Goal: Information Seeking & Learning: Find specific fact

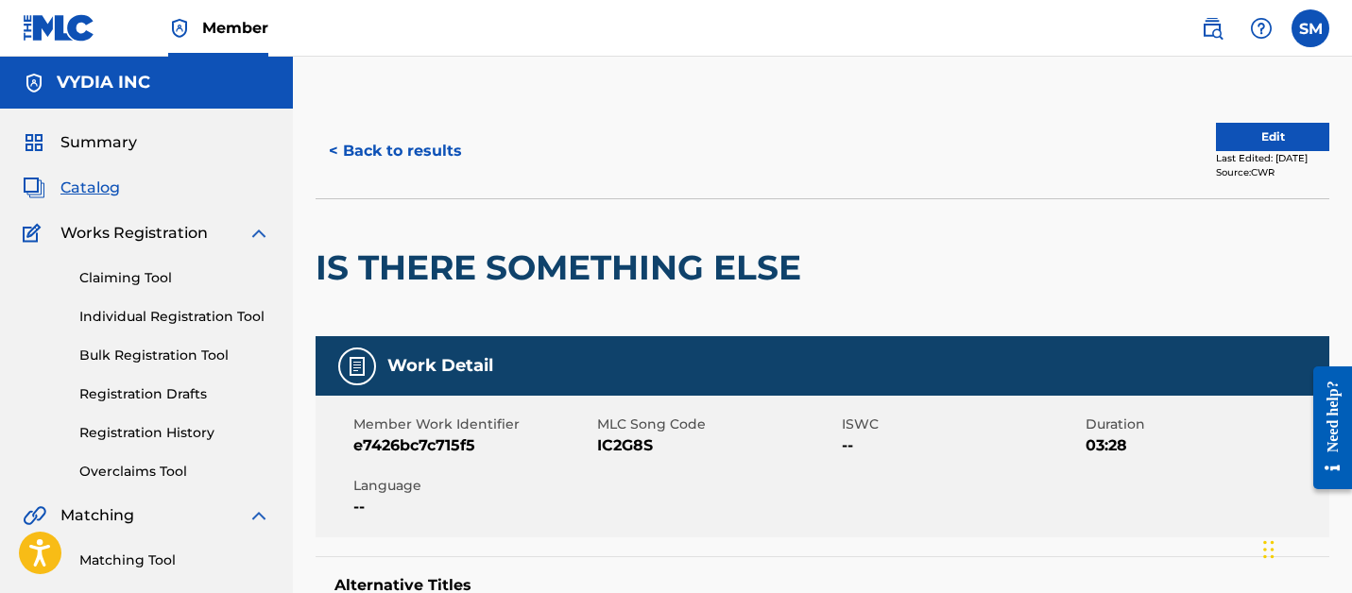
click at [420, 153] on button "< Back to results" at bounding box center [396, 151] width 160 height 47
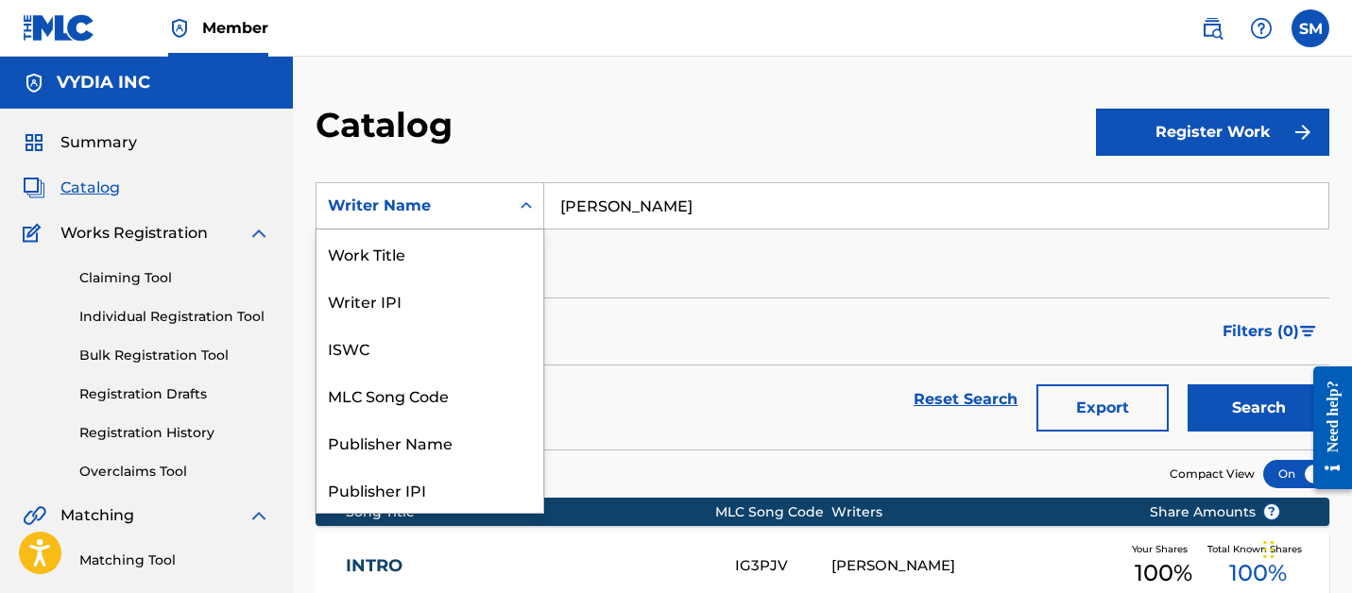
click at [491, 202] on div "Writer Name" at bounding box center [413, 206] width 170 height 23
drag, startPoint x: 445, startPoint y: 257, endPoint x: 516, endPoint y: 232, distance: 75.0
click at [445, 257] on div "Work Title" at bounding box center [429, 253] width 227 height 47
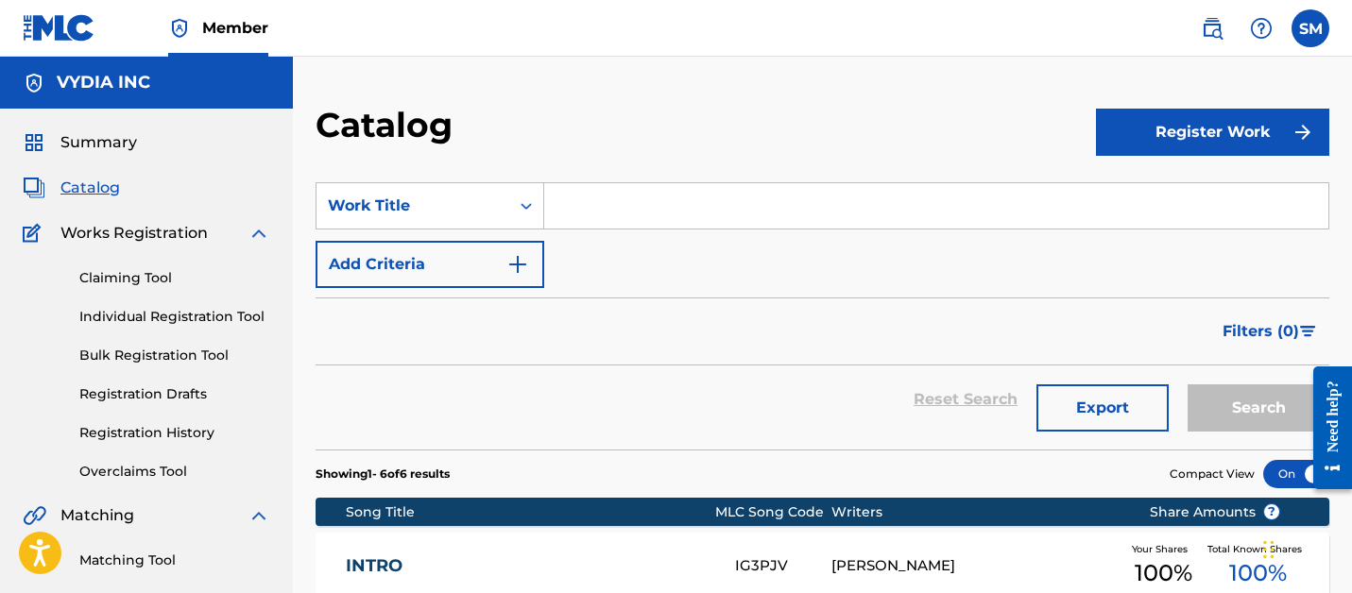
click at [597, 203] on input "Search Form" at bounding box center [936, 205] width 784 height 45
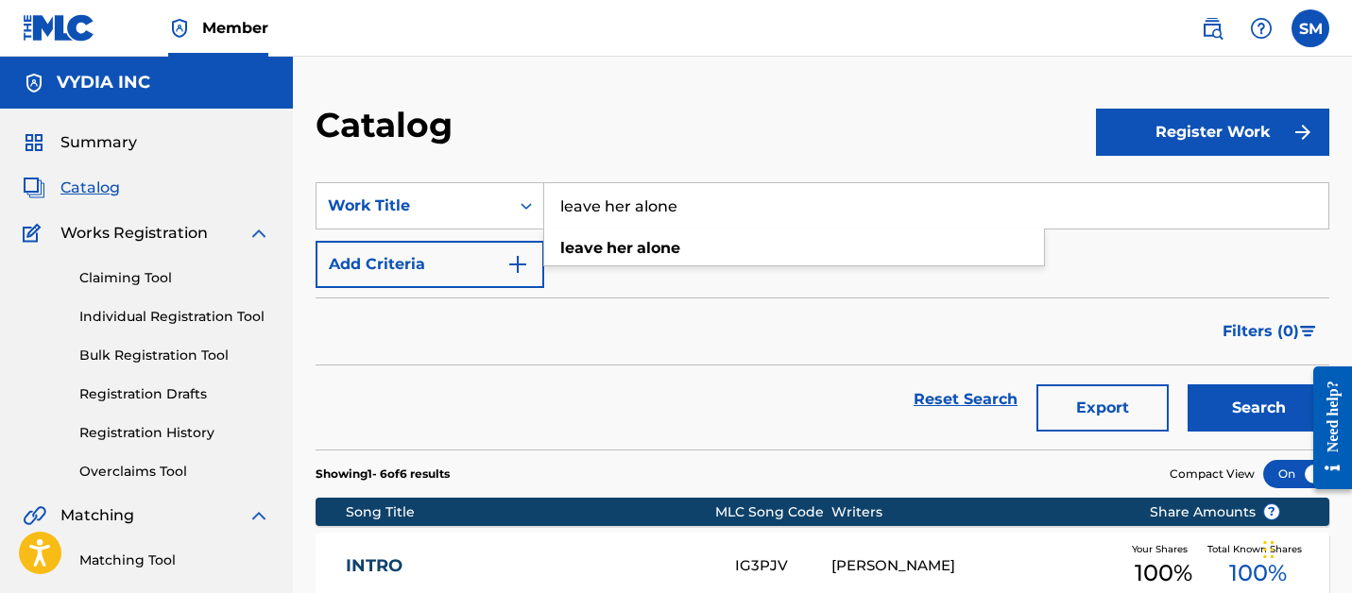
type input "leave her alone"
click at [1188, 385] on button "Search" at bounding box center [1259, 408] width 142 height 47
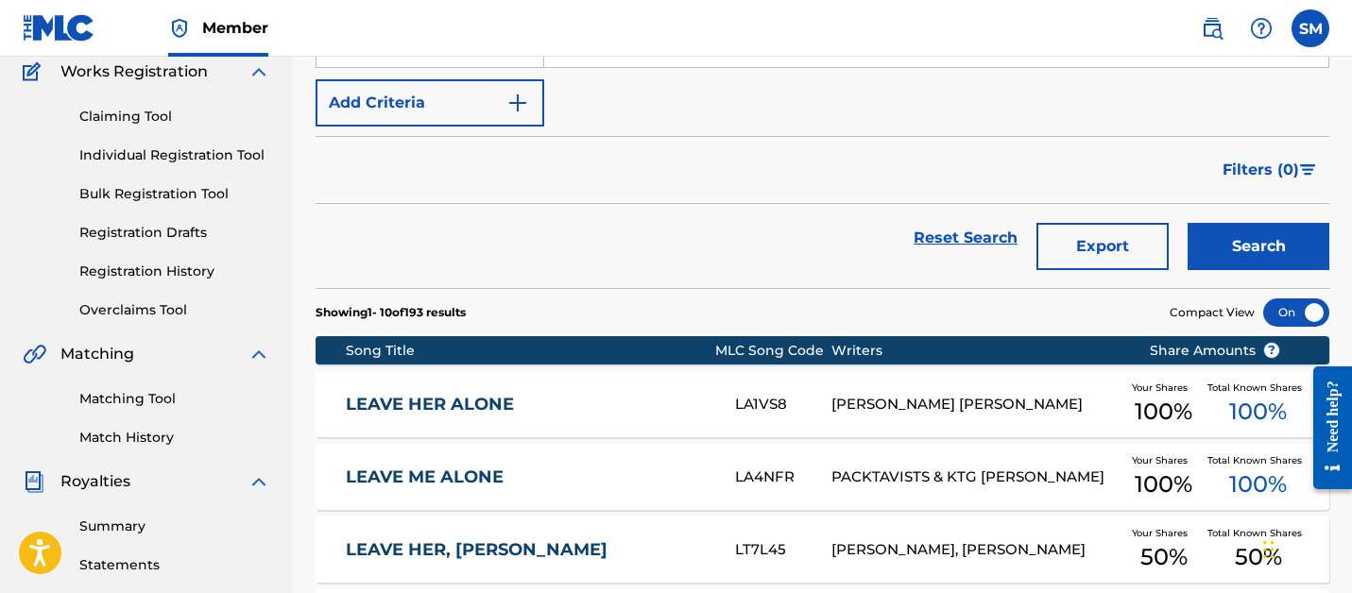
scroll to position [200, 0]
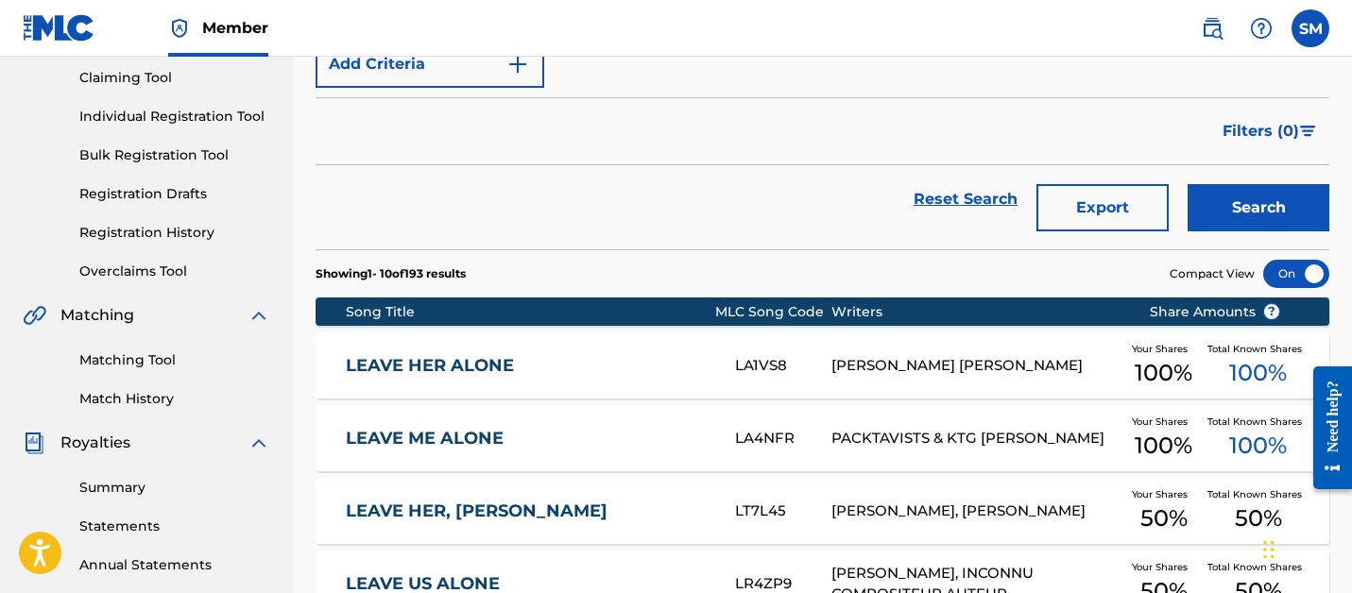
click at [621, 346] on div "LEAVE HER ALONE LA1VS8 LOUIS ANTHONY GRANDISON Your Shares 100 % Total Known Sh…" at bounding box center [823, 366] width 1014 height 66
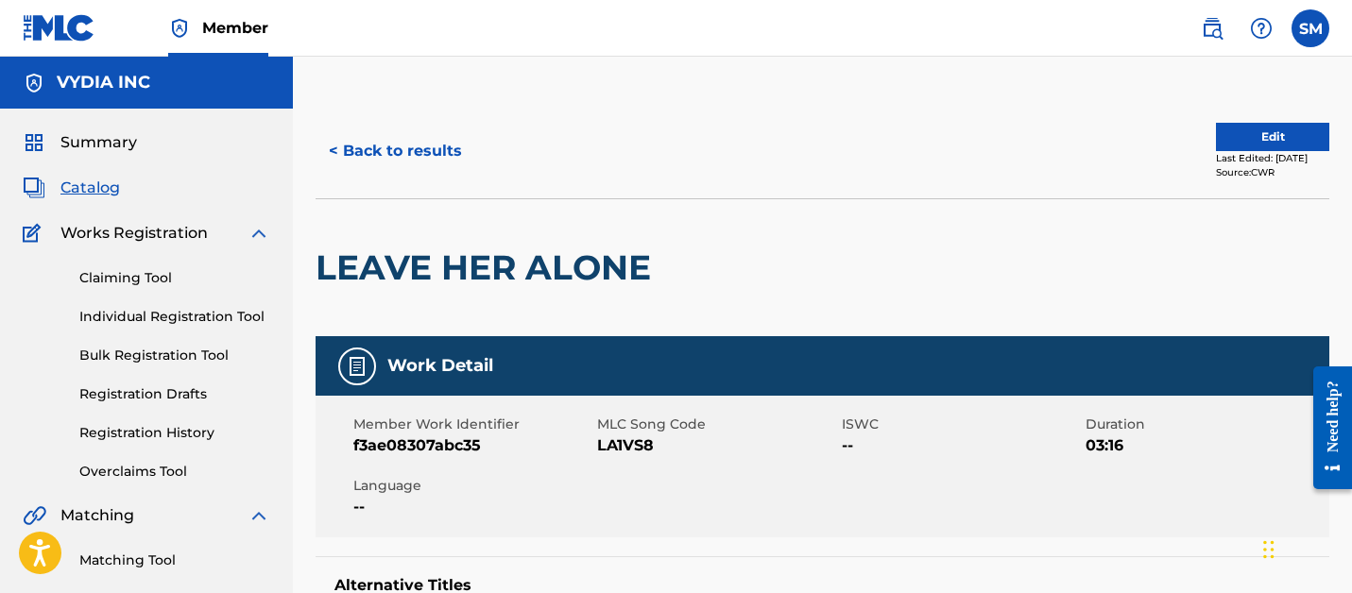
click at [419, 141] on button "< Back to results" at bounding box center [396, 151] width 160 height 47
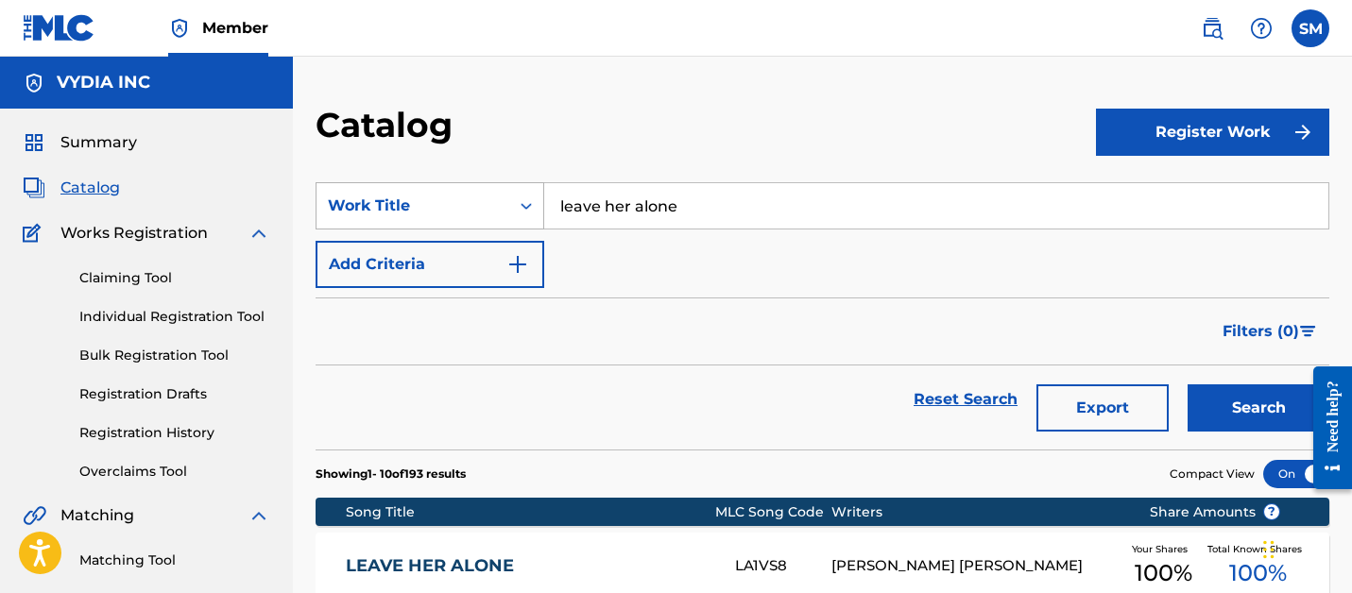
click at [419, 198] on div "Work Title" at bounding box center [413, 206] width 170 height 23
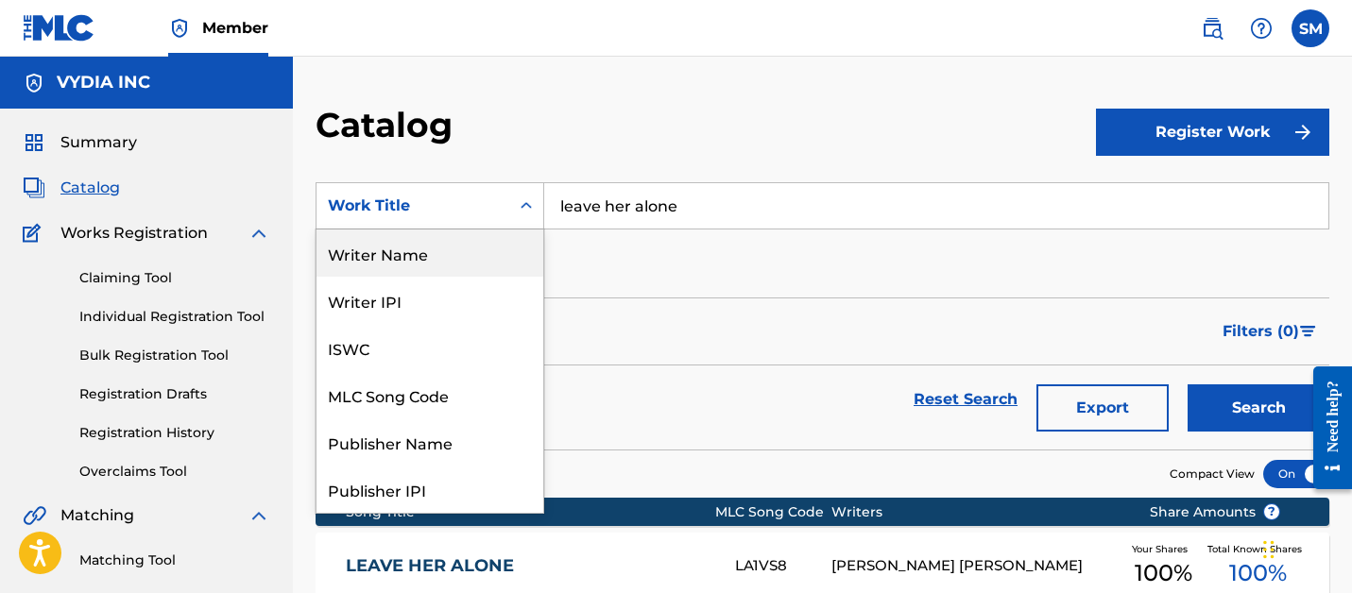
click at [408, 257] on div "Writer Name" at bounding box center [429, 253] width 227 height 47
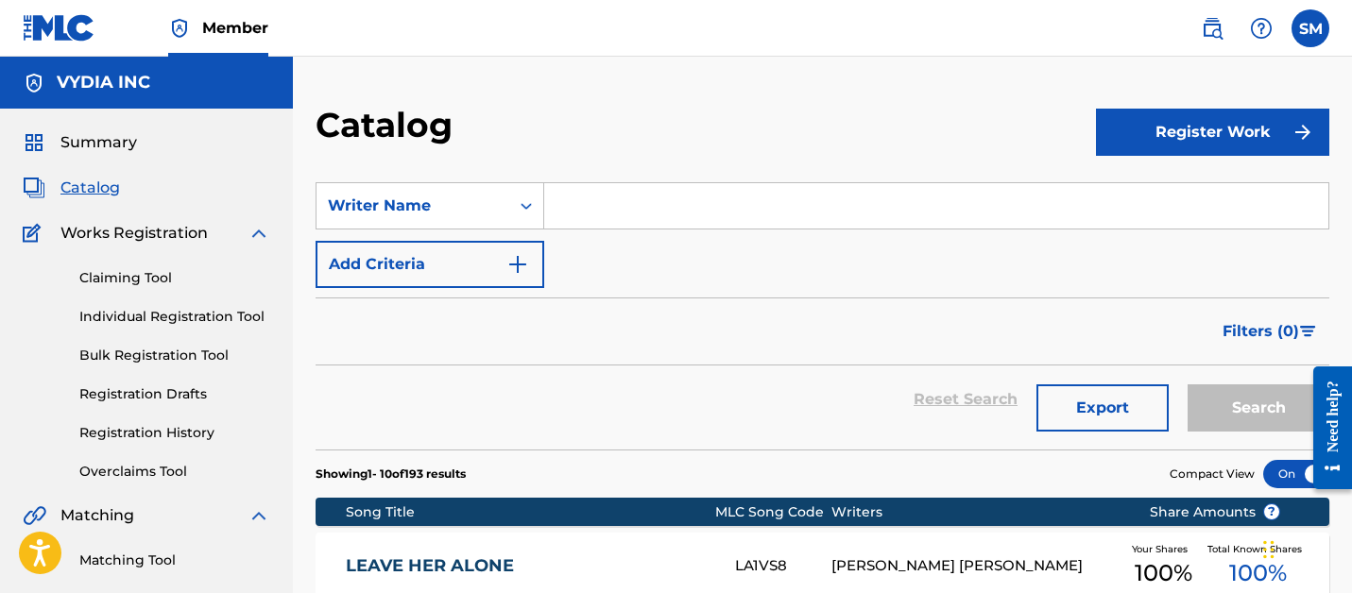
click at [590, 221] on input "Search Form" at bounding box center [936, 205] width 784 height 45
paste input "Louis Anthony Grandison"
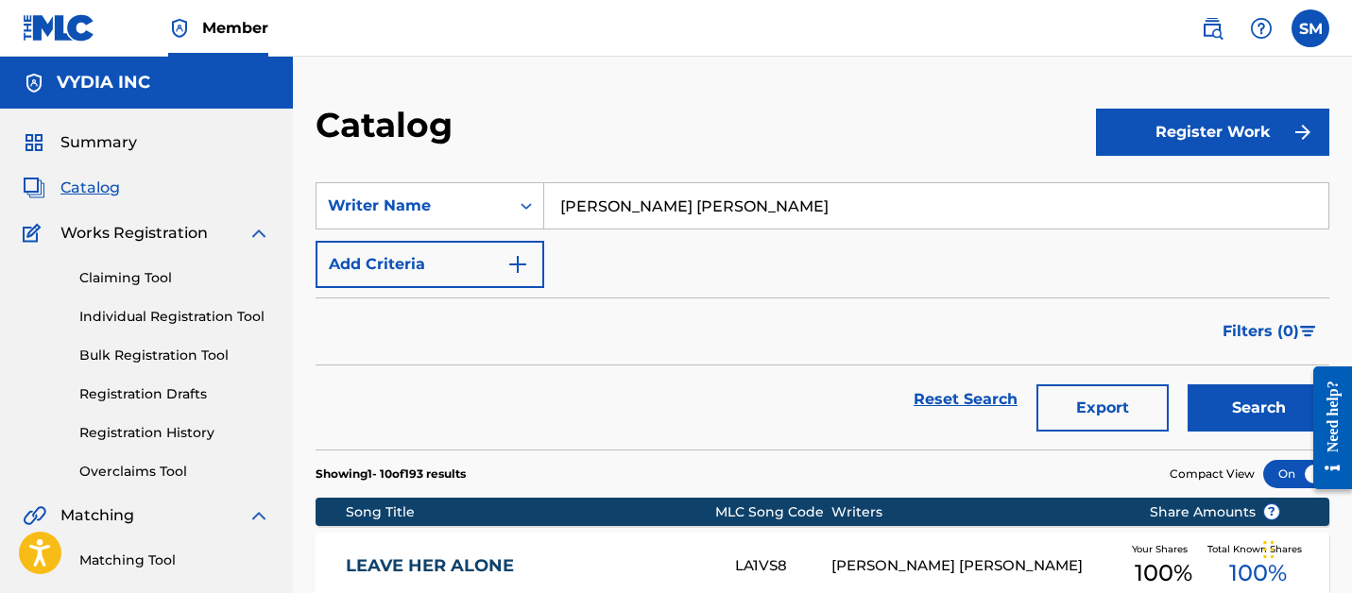
click at [1188, 385] on button "Search" at bounding box center [1259, 408] width 142 height 47
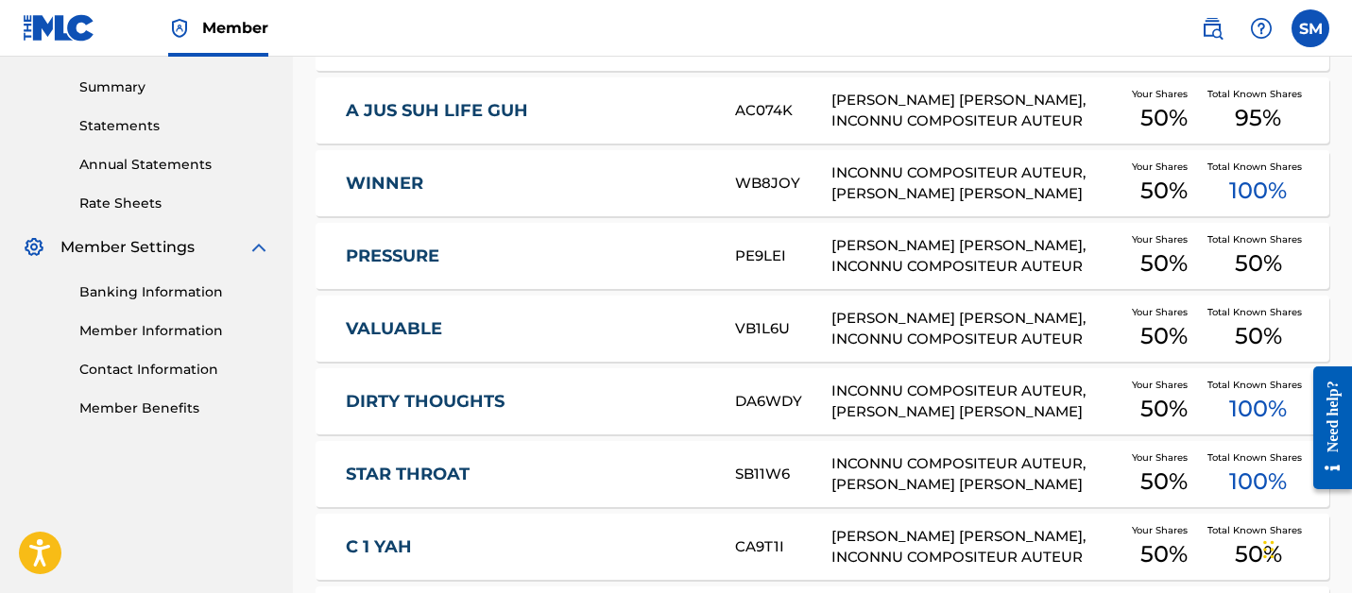
scroll to position [848, 0]
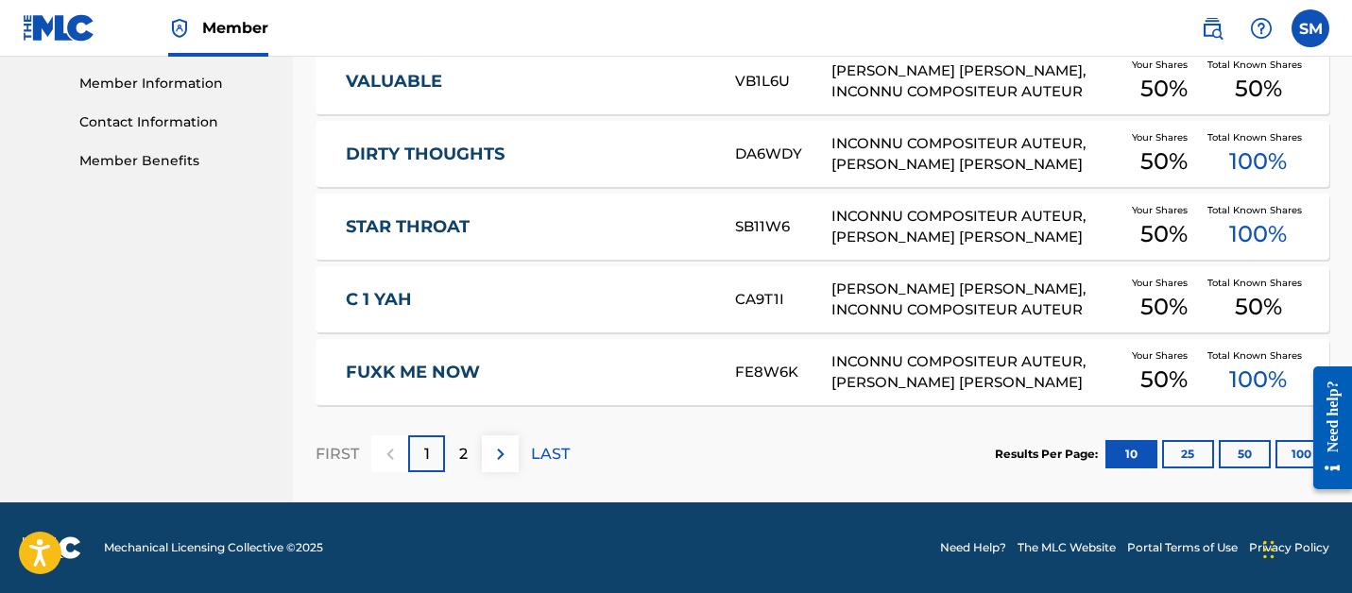
click at [1172, 452] on button "25" at bounding box center [1188, 454] width 52 height 28
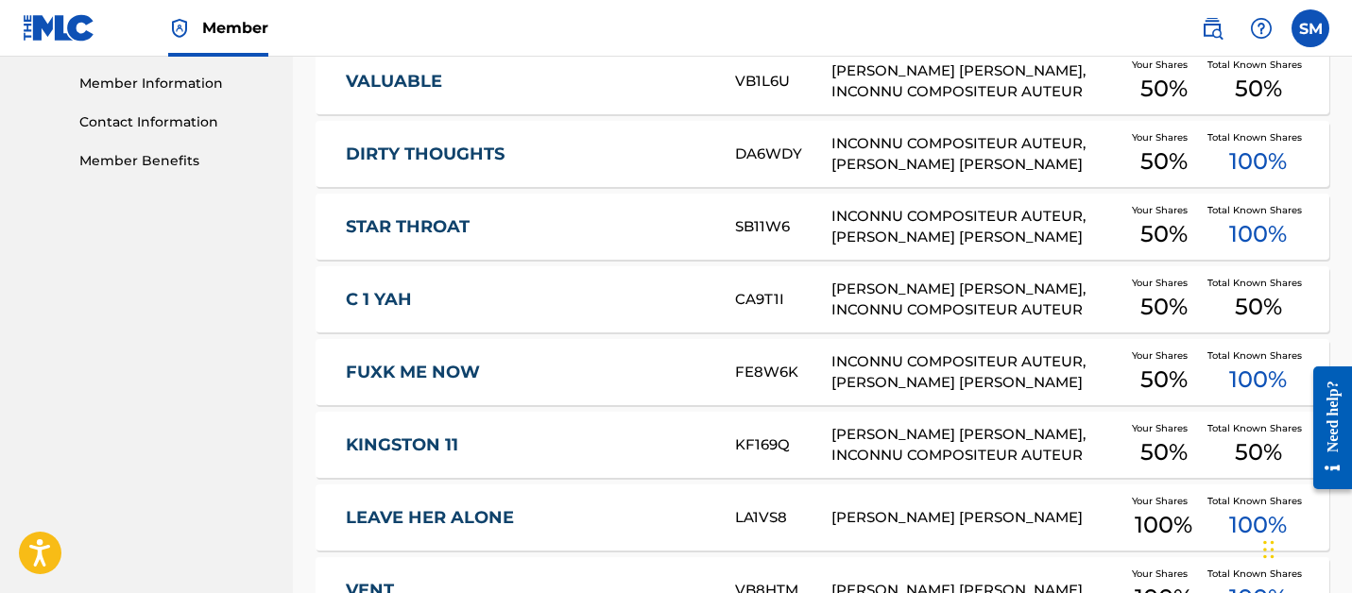
scroll to position [0, 0]
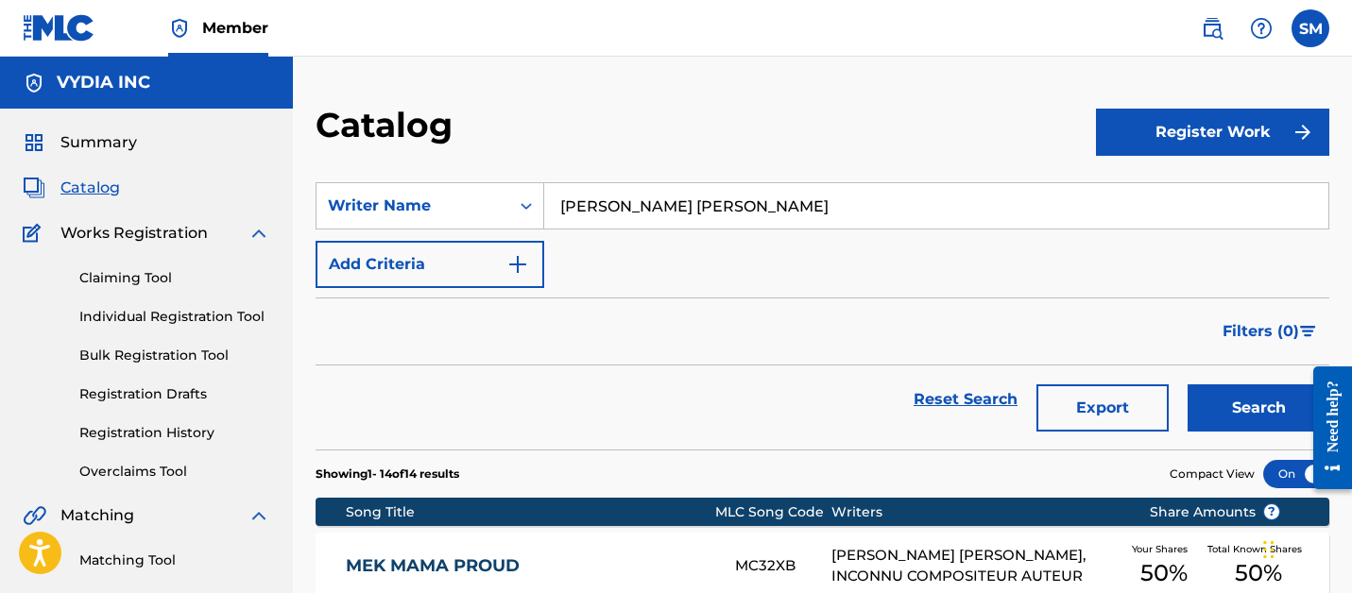
click at [637, 189] on input "Louis Anthony Grandison" at bounding box center [936, 205] width 784 height 45
paste input "Edward Zhang"
type input "Edward Zhang"
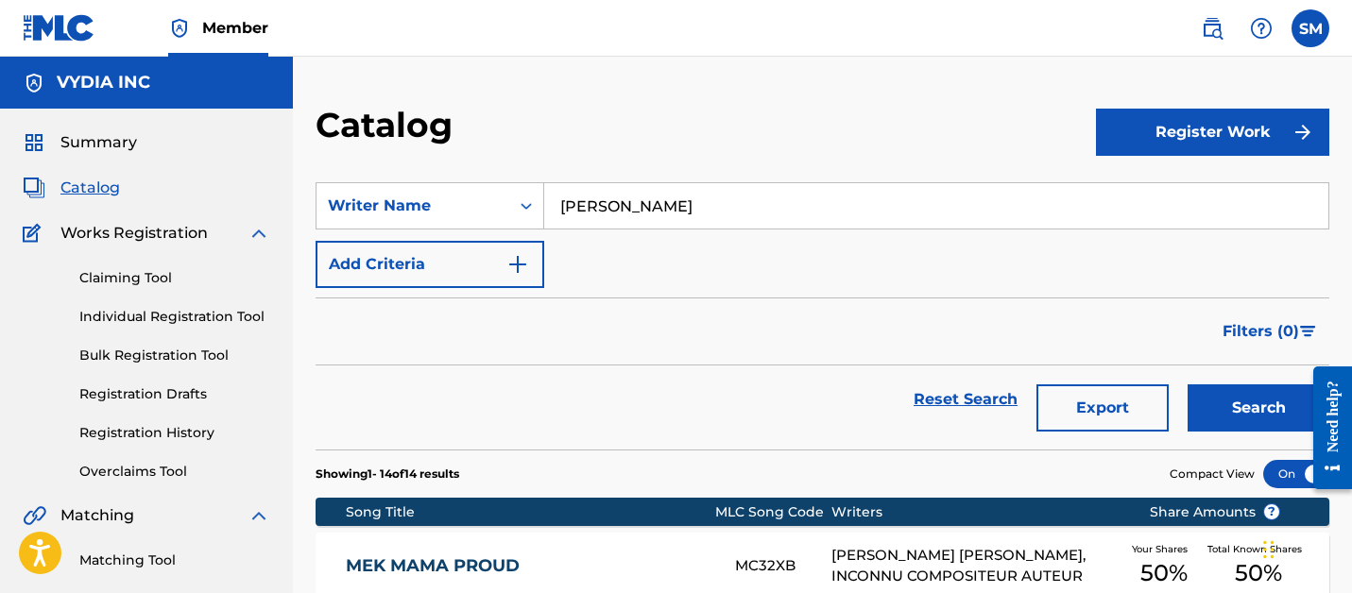
click at [1188, 385] on button "Search" at bounding box center [1259, 408] width 142 height 47
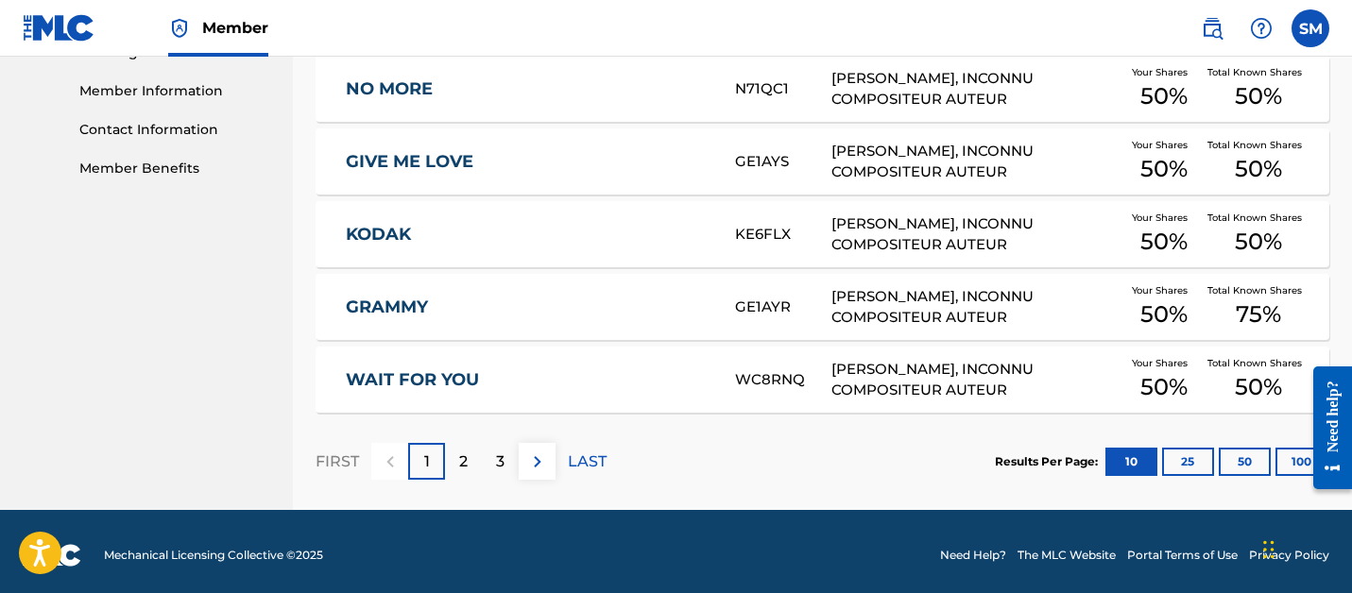
scroll to position [842, 0]
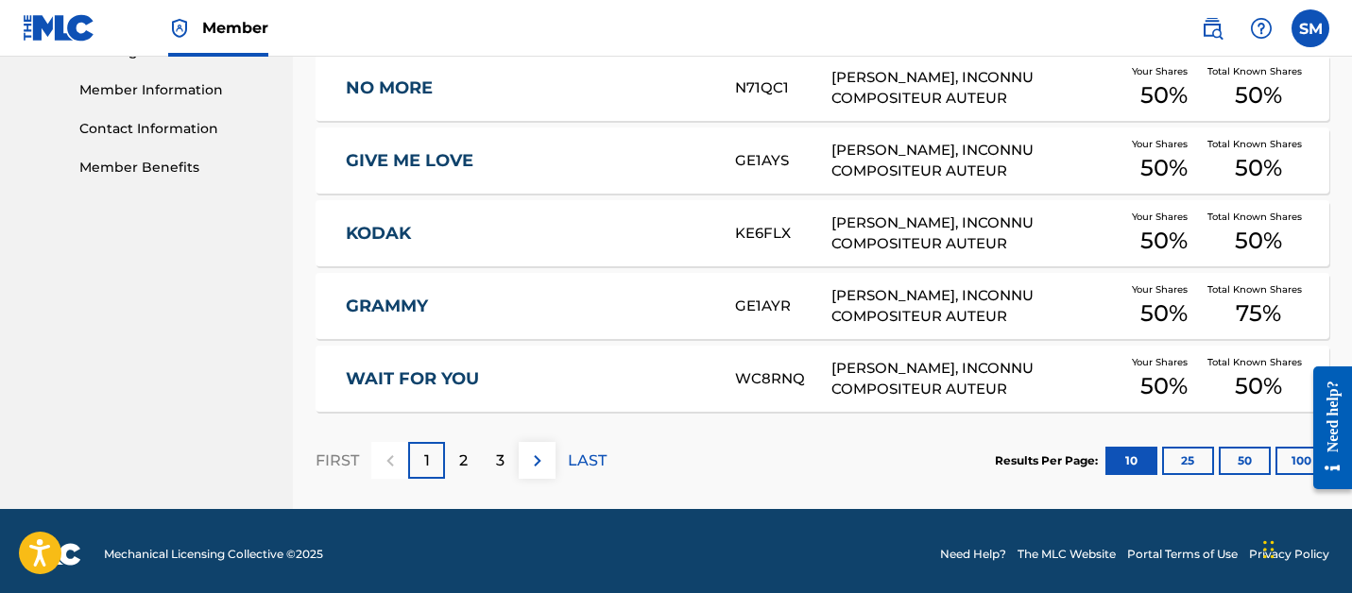
click at [1243, 458] on button "50" at bounding box center [1245, 461] width 52 height 28
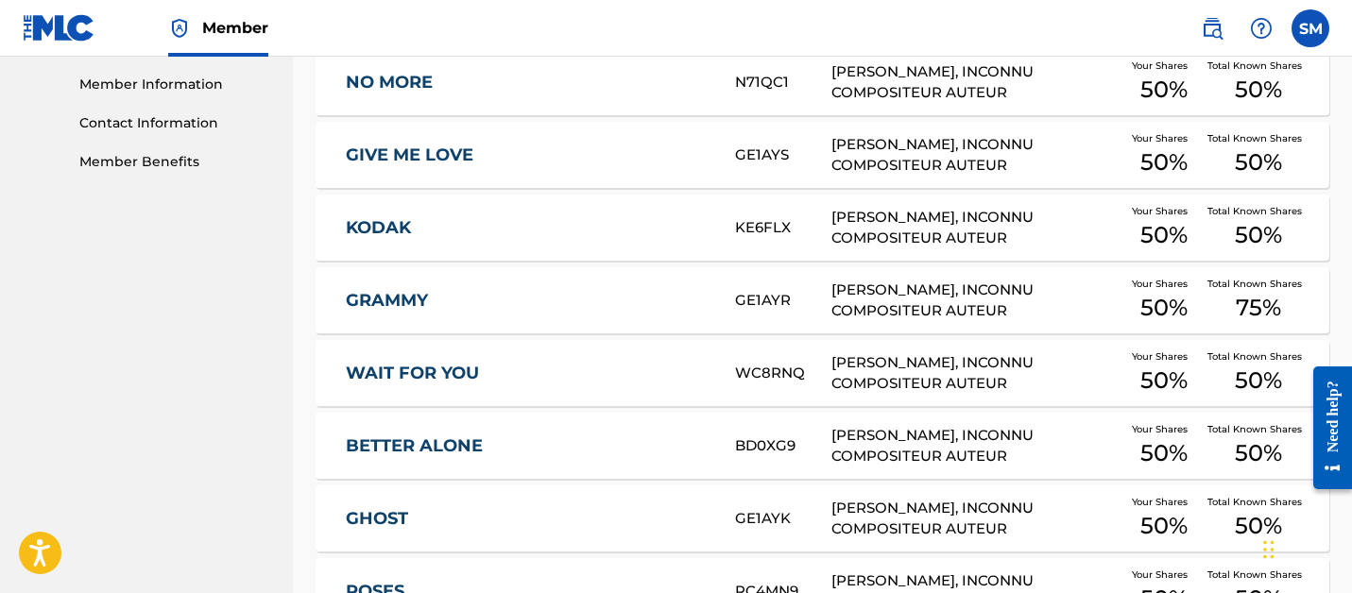
scroll to position [2077, 0]
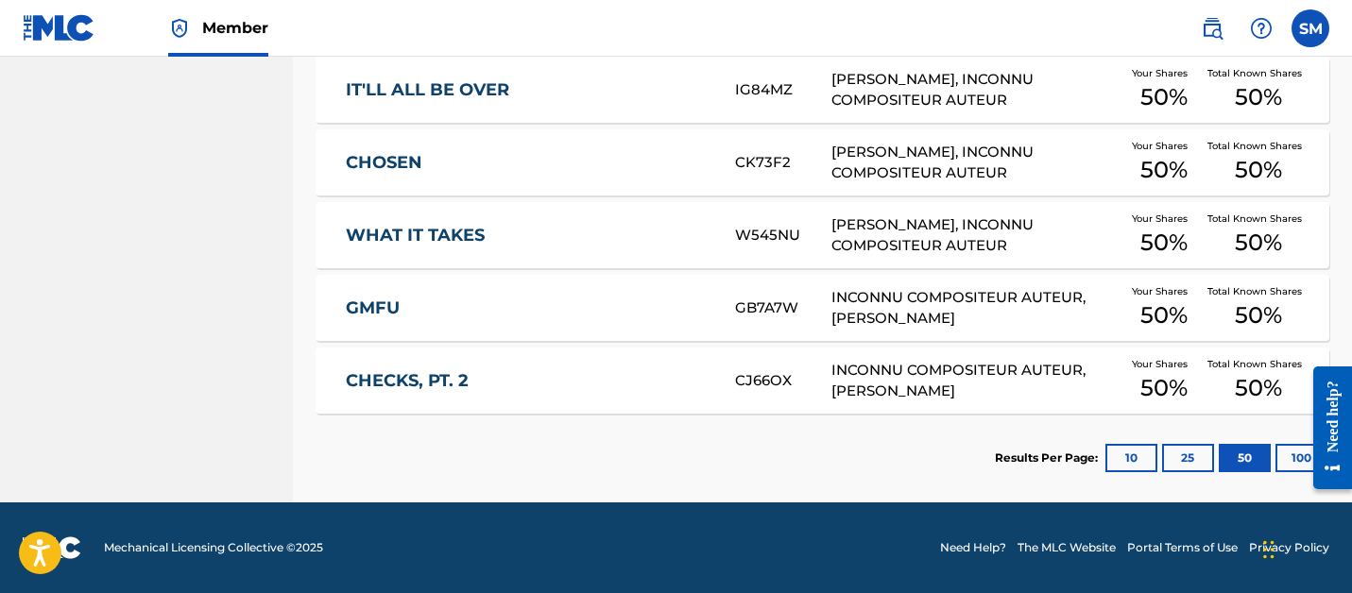
click at [716, 309] on div "GMFU" at bounding box center [540, 309] width 389 height 22
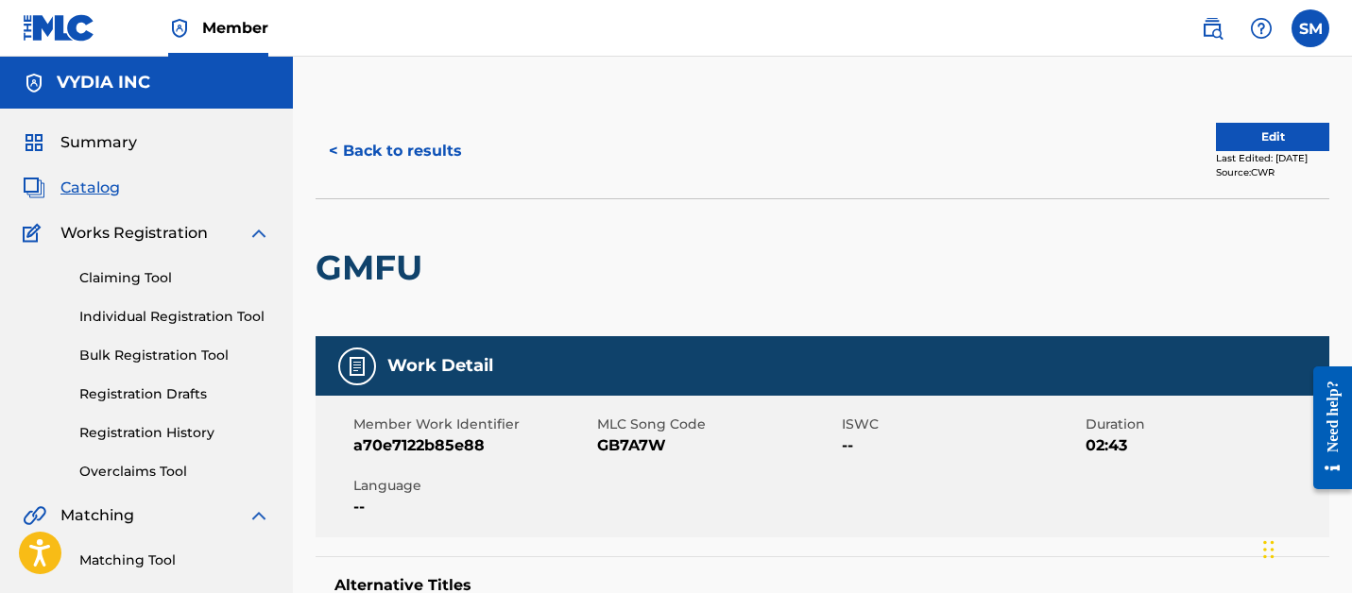
click at [351, 125] on div "< Back to results Edit Last Edited: March 21, 2025 Source: CWR" at bounding box center [823, 151] width 1014 height 94
click at [352, 141] on button "< Back to results" at bounding box center [396, 151] width 160 height 47
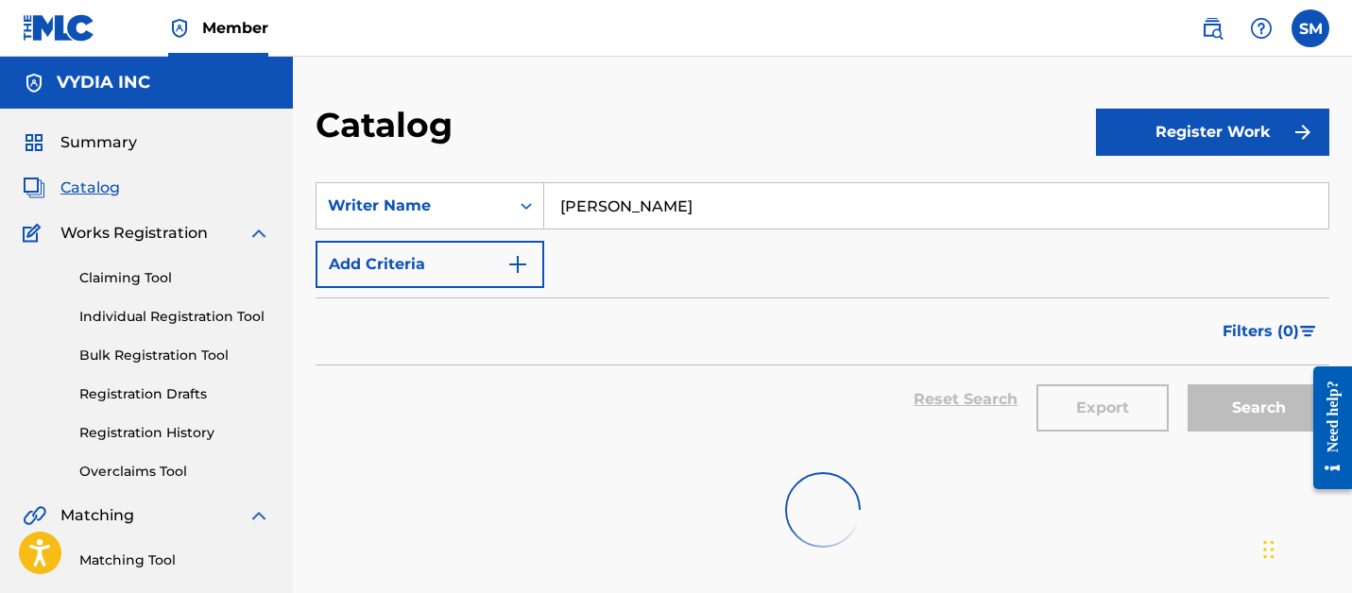
scroll to position [539, 0]
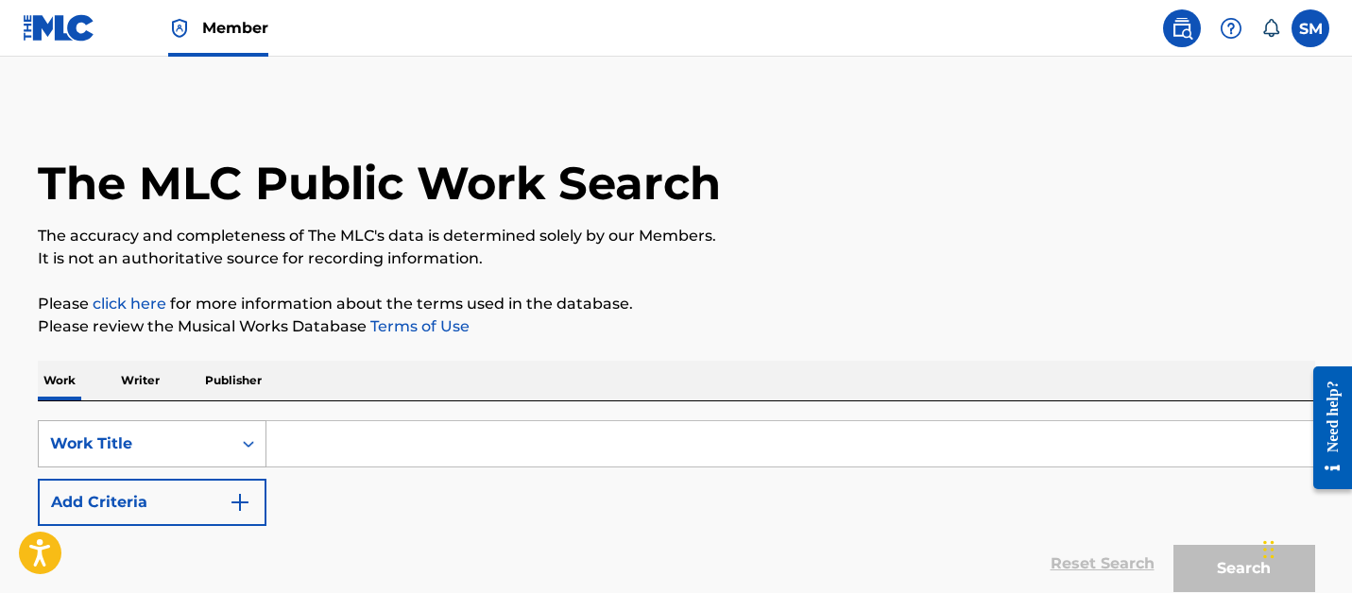
click at [94, 442] on div "Work Title" at bounding box center [135, 444] width 170 height 23
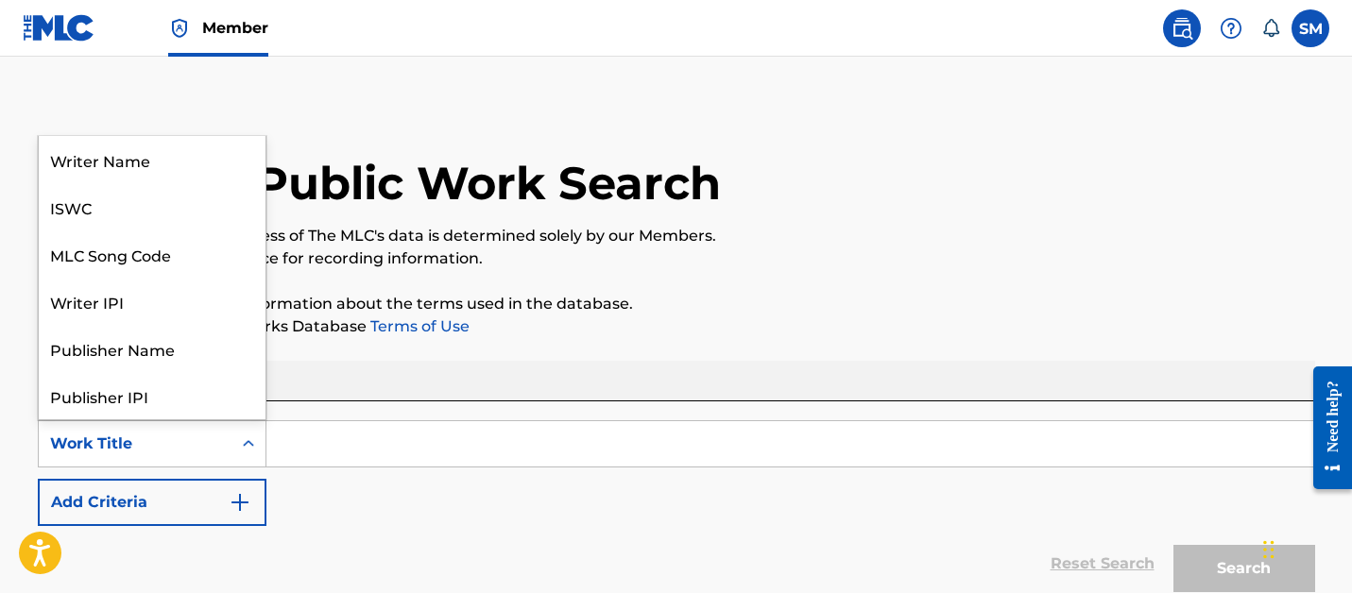
scroll to position [94, 0]
